Goal: Task Accomplishment & Management: Manage account settings

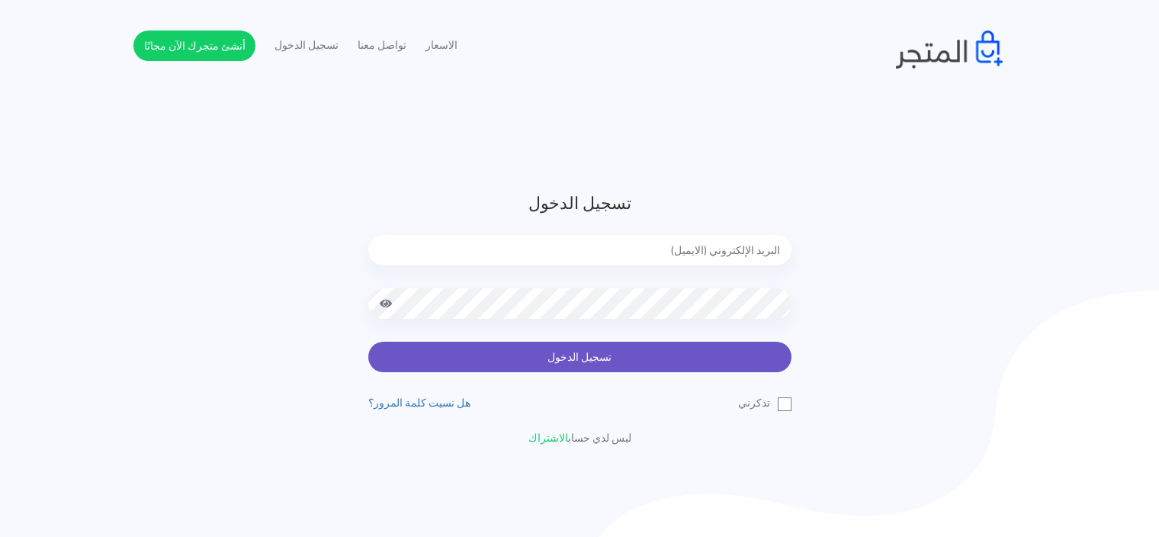
type input "[EMAIL_ADDRESS][DOMAIN_NAME]"
click at [718, 347] on button "تسجيل الدخول" at bounding box center [579, 357] width 423 height 31
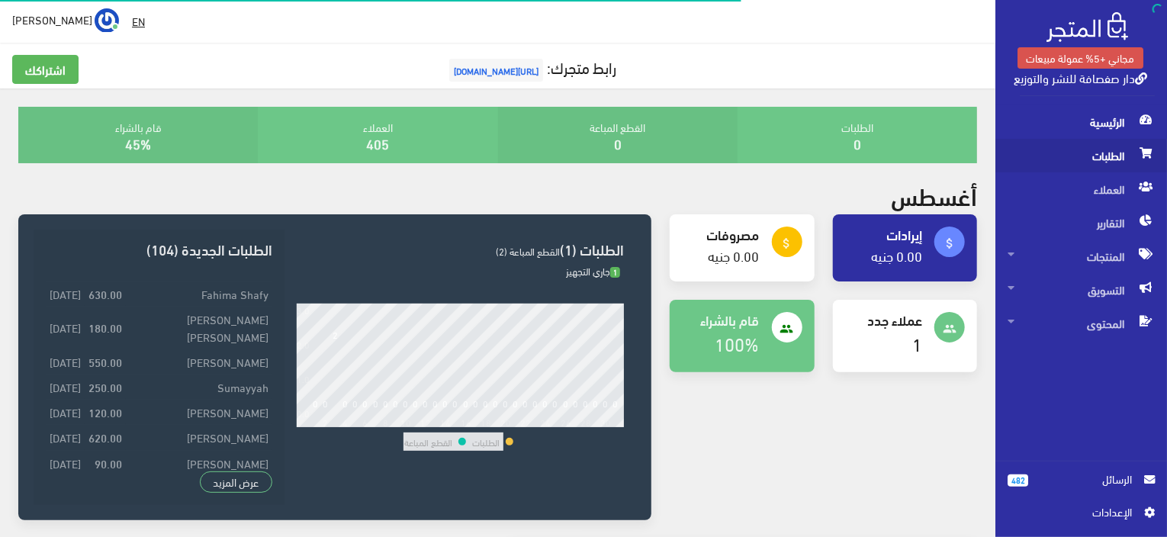
click at [1091, 156] on span "الطلبات" at bounding box center [1080, 156] width 147 height 34
